Goal: Find specific page/section: Find specific page/section

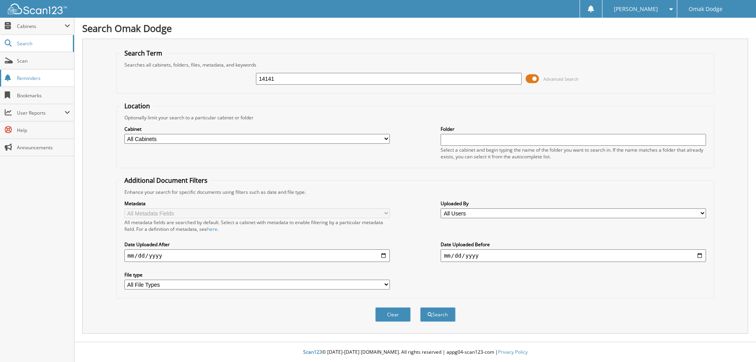
type input "14141"
click at [420, 307] on button "Search" at bounding box center [437, 314] width 35 height 15
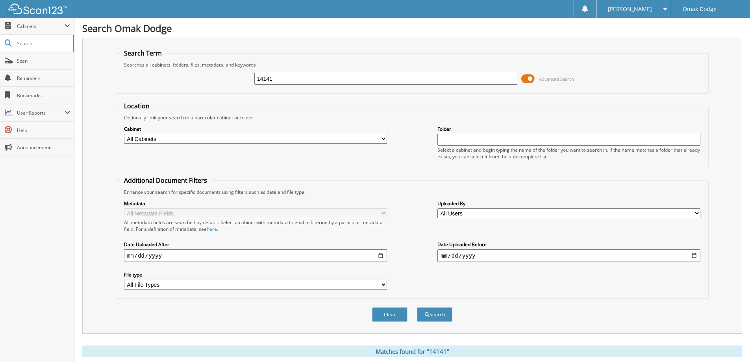
click at [417, 307] on button "Search" at bounding box center [434, 314] width 35 height 15
click at [443, 310] on button "Search" at bounding box center [434, 314] width 35 height 15
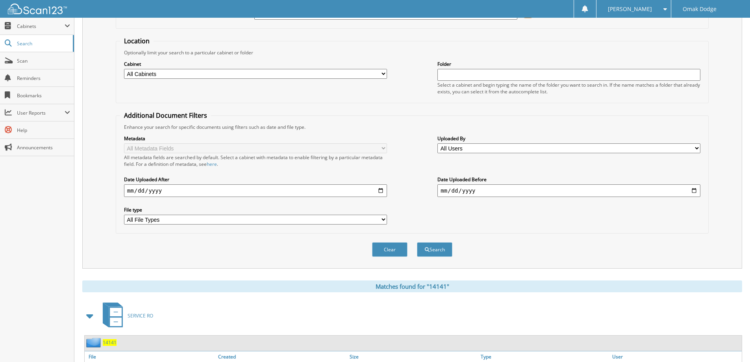
scroll to position [109, 0]
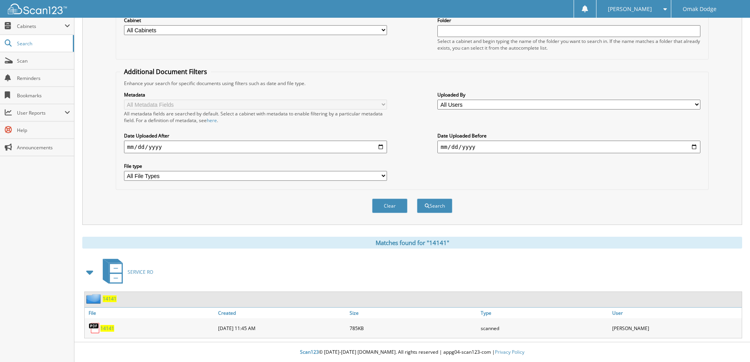
click at [106, 326] on span "14141" at bounding box center [107, 328] width 14 height 7
